Goal: Task Accomplishment & Management: Manage account settings

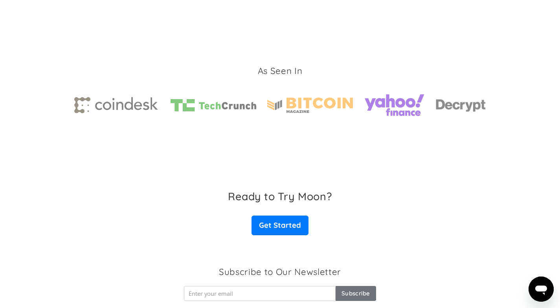
scroll to position [1231, 0]
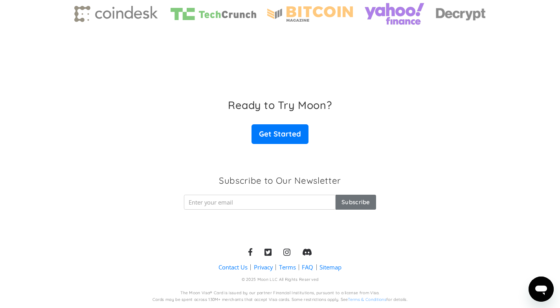
click at [287, 251] on icon at bounding box center [286, 252] width 7 height 8
click at [309, 252] on icon at bounding box center [307, 252] width 10 height 8
click at [266, 252] on icon at bounding box center [268, 252] width 7 height 7
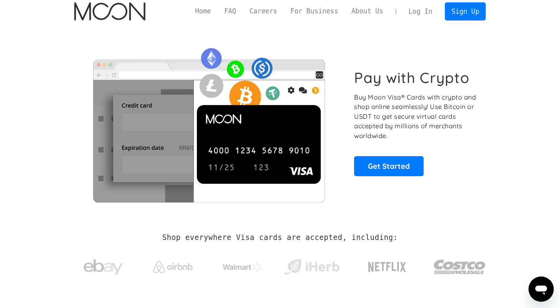
scroll to position [0, 0]
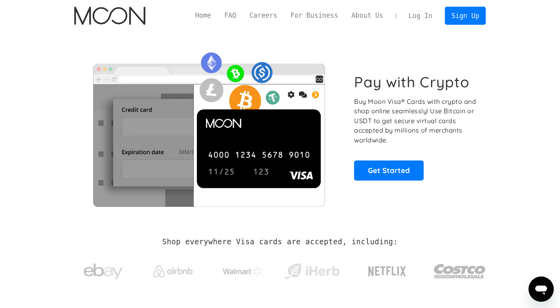
click at [419, 13] on link "Log In" at bounding box center [420, 15] width 37 height 17
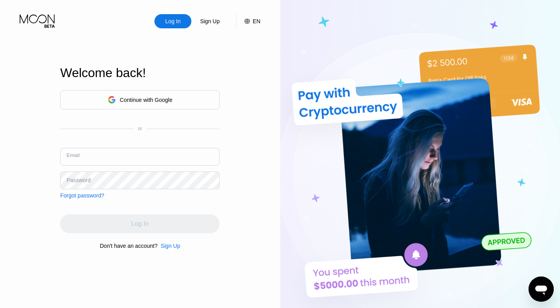
drag, startPoint x: 98, startPoint y: 157, endPoint x: 108, endPoint y: 170, distance: 15.7
click at [100, 160] on input "text" at bounding box center [140, 157] width 160 height 18
paste input "[EMAIL_ADDRESS][DOMAIN_NAME]"
type input "[EMAIL_ADDRESS][DOMAIN_NAME]"
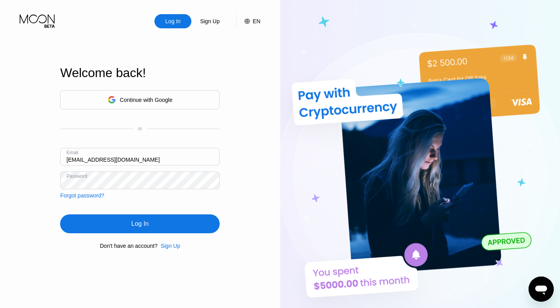
click at [165, 226] on div "Log In" at bounding box center [140, 223] width 160 height 19
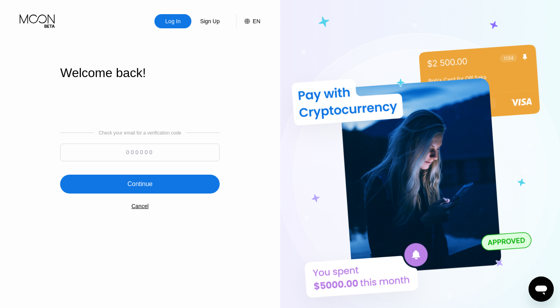
click at [137, 153] on input at bounding box center [140, 152] width 160 height 18
paste input "305018"
type input "305018"
click at [155, 187] on div "Continue" at bounding box center [140, 184] width 160 height 19
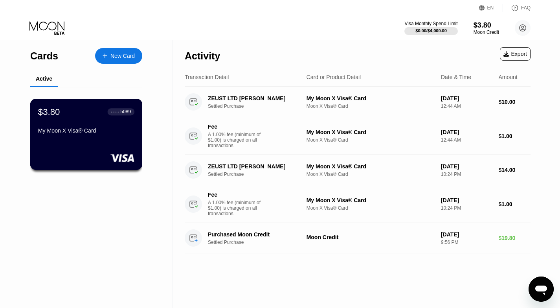
click at [130, 134] on div "My Moon X Visa® Card" at bounding box center [86, 130] width 96 height 6
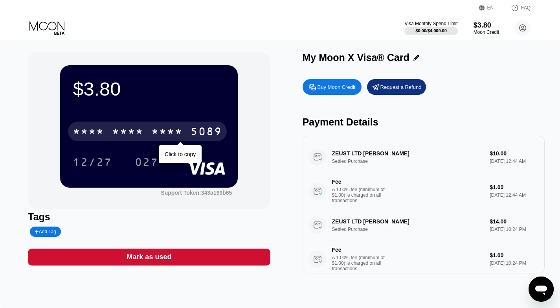
click at [164, 133] on div "* * * *" at bounding box center [166, 132] width 31 height 13
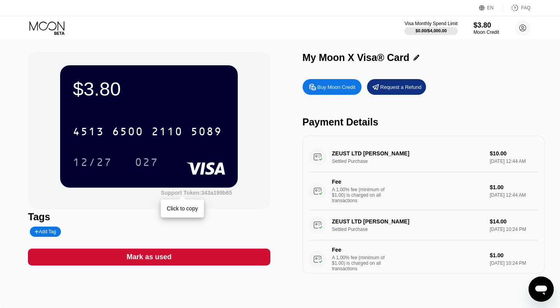
click at [214, 195] on div "Support Token: 343a199b65" at bounding box center [196, 192] width 71 height 6
click at [522, 90] on div "Buy Moon Credit Request a Refund" at bounding box center [424, 87] width 242 height 16
click at [519, 28] on circle at bounding box center [523, 28] width 16 height 16
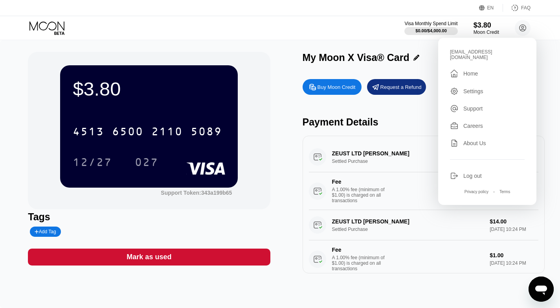
click at [482, 69] on div " Home" at bounding box center [487, 73] width 75 height 9
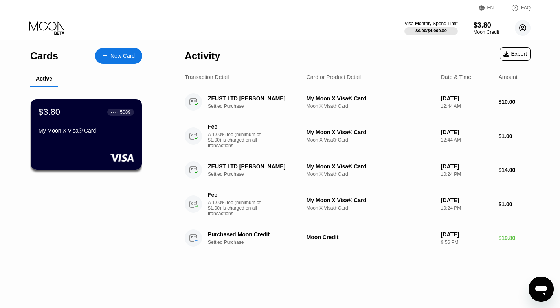
click at [524, 21] on circle at bounding box center [523, 28] width 16 height 16
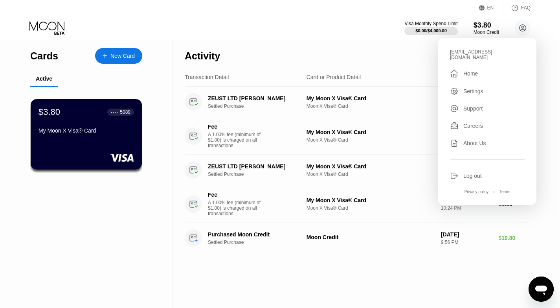
click at [478, 88] on div "Settings" at bounding box center [473, 91] width 20 height 6
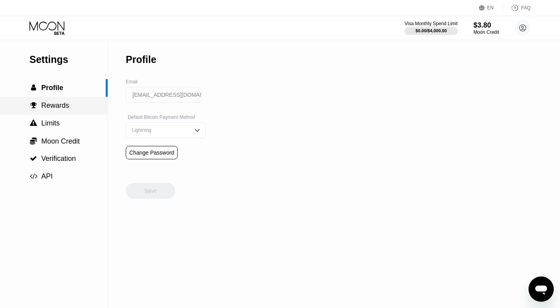
click at [75, 107] on div " Rewards" at bounding box center [54, 105] width 108 height 8
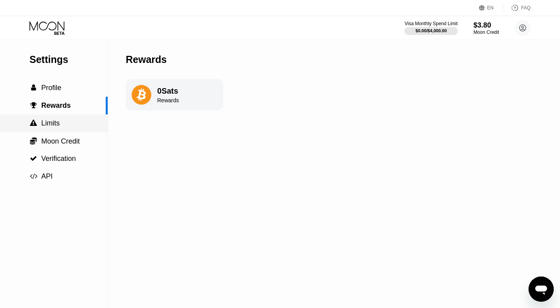
click at [64, 124] on div " Limits" at bounding box center [54, 123] width 108 height 8
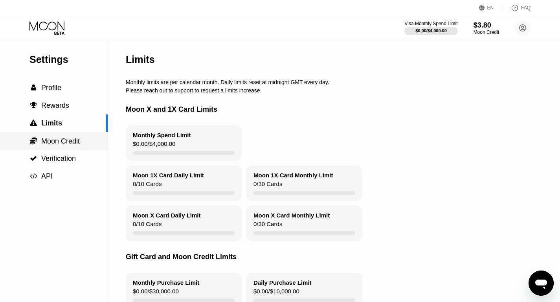
click at [70, 137] on div " Moon Credit" at bounding box center [54, 141] width 108 height 18
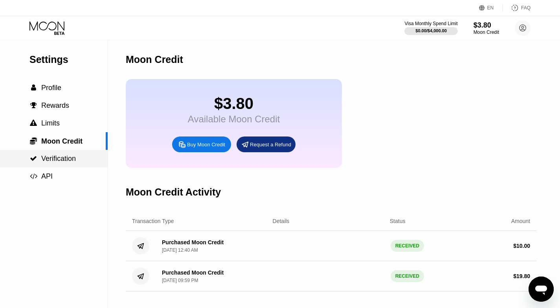
click at [69, 156] on span "Verification" at bounding box center [58, 158] width 35 height 8
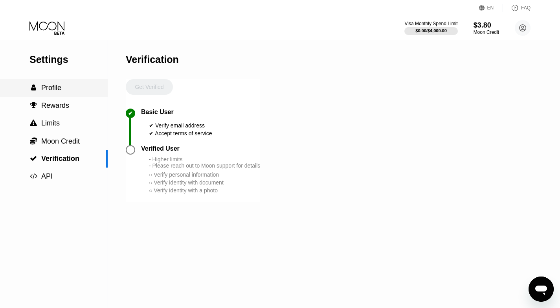
click at [54, 91] on span "Profile" at bounding box center [51, 88] width 20 height 8
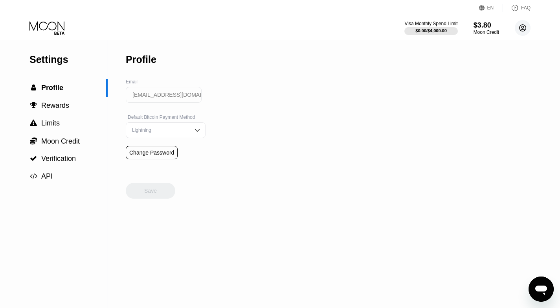
click at [520, 27] on icon at bounding box center [523, 28] width 7 height 7
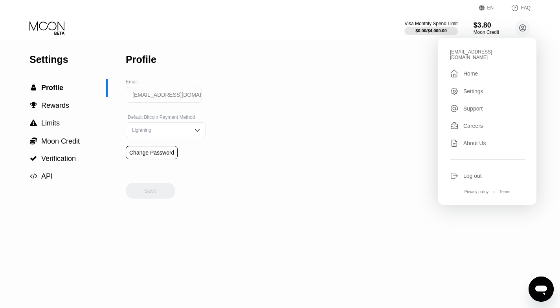
click at [465, 173] on div "Log out" at bounding box center [472, 176] width 18 height 6
